Goal: Find specific page/section: Find specific page/section

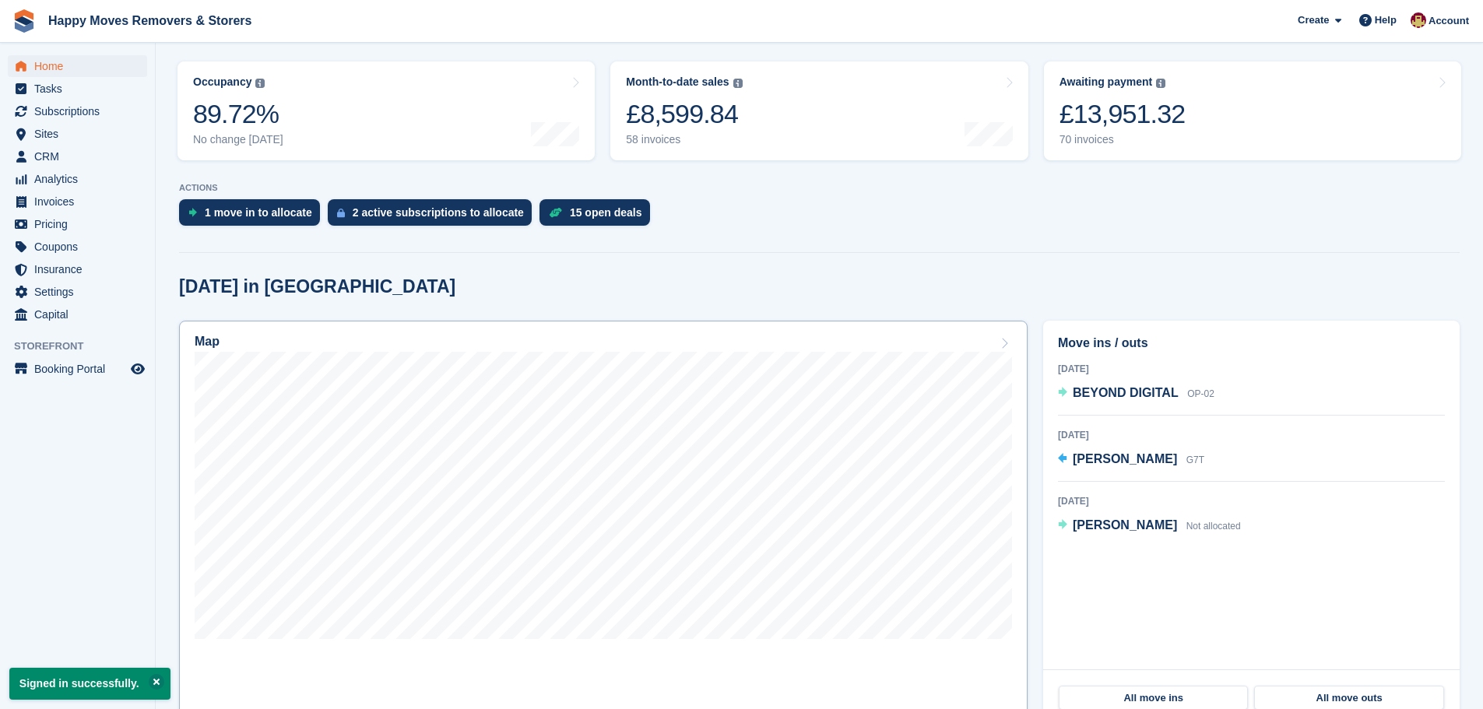
scroll to position [233, 0]
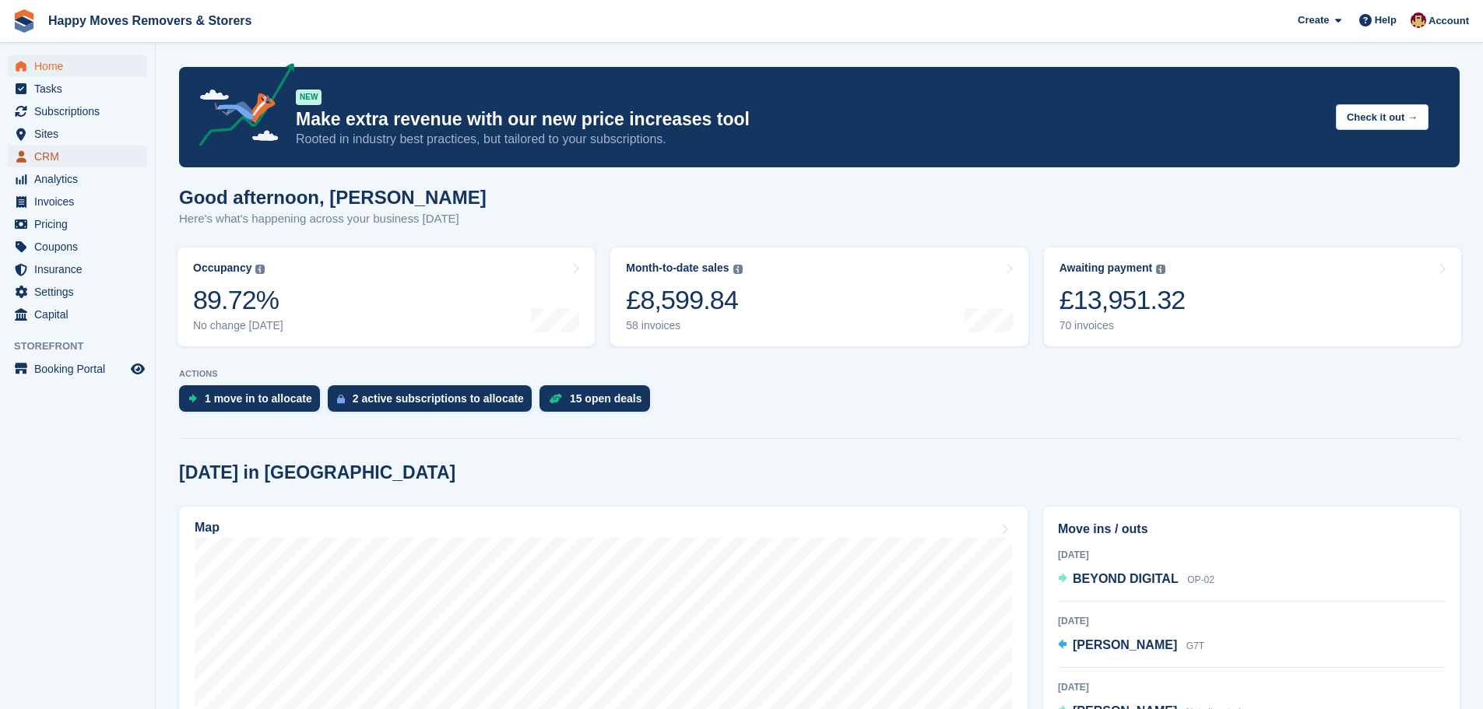
click at [51, 156] on span "CRM" at bounding box center [80, 157] width 93 height 22
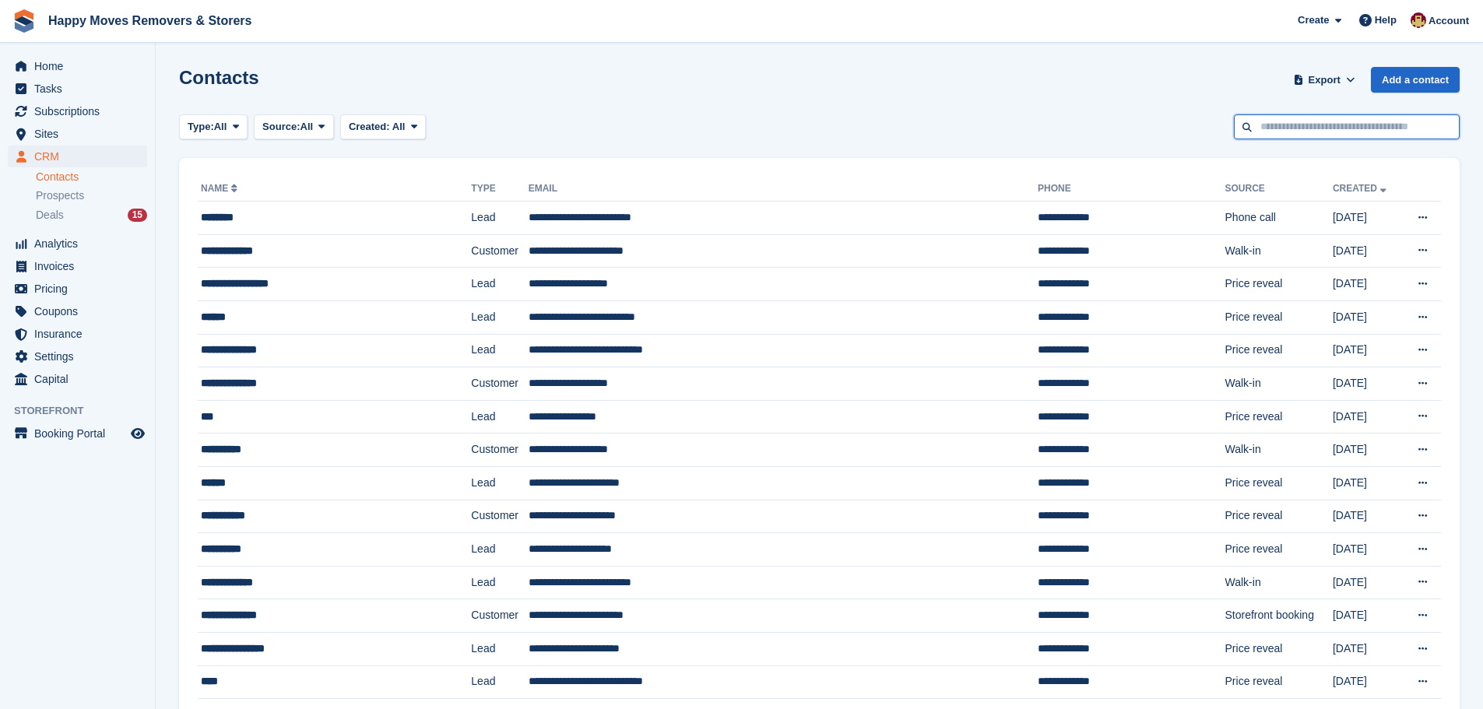
click at [1272, 126] on input "text" at bounding box center [1347, 127] width 226 height 26
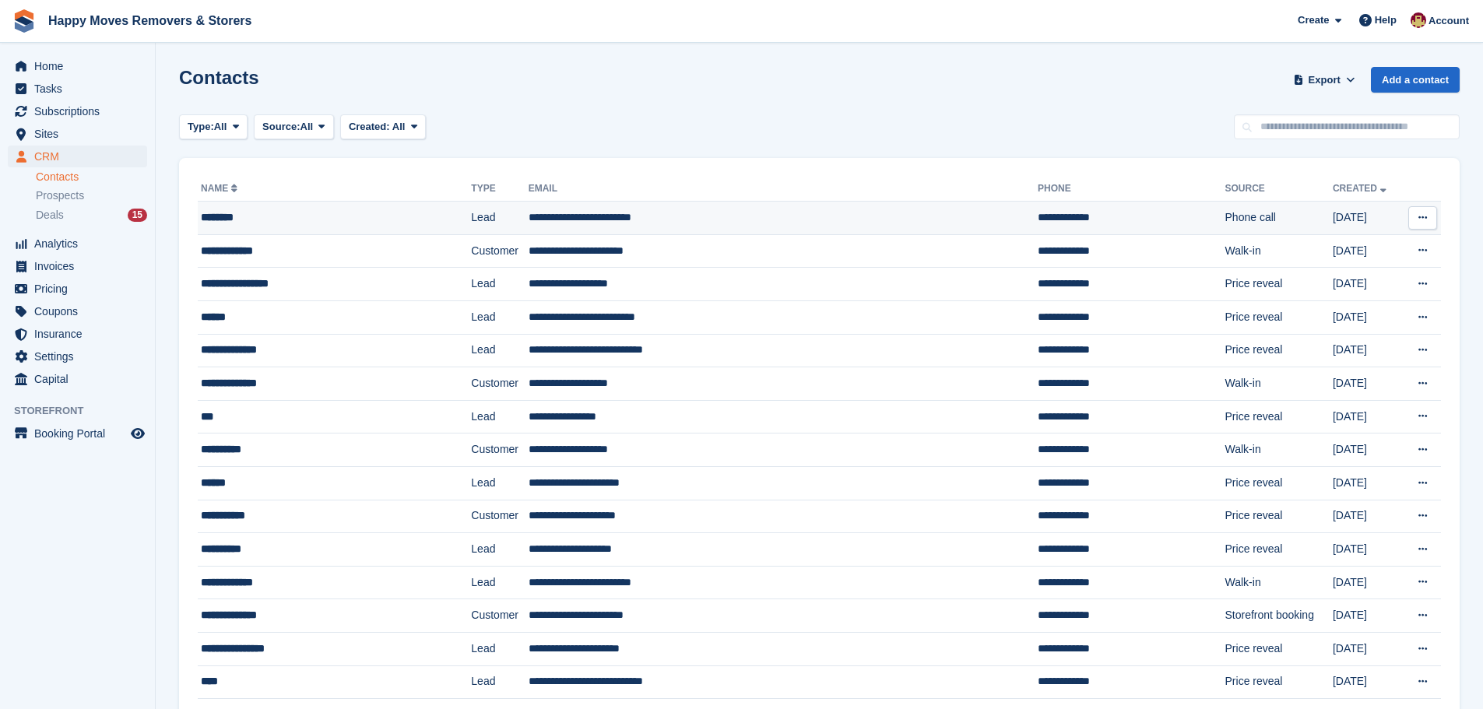
click at [586, 217] on td "**********" at bounding box center [782, 218] width 509 height 33
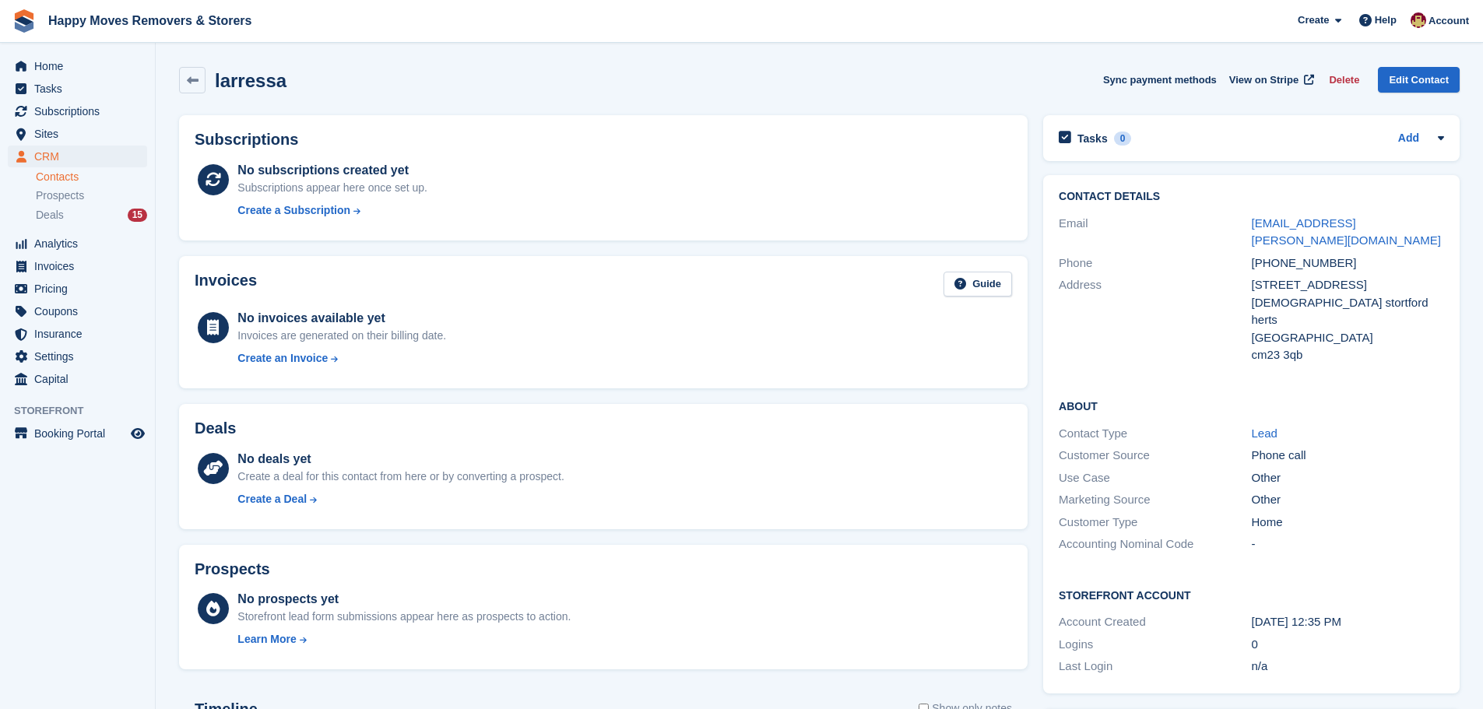
click at [346, 426] on div "Deals" at bounding box center [603, 432] width 817 height 24
click at [385, 235] on div "Subscriptions No subscriptions created yet Subscriptions appear here once set u…" at bounding box center [603, 177] width 848 height 125
